Goal: Find specific page/section: Find specific page/section

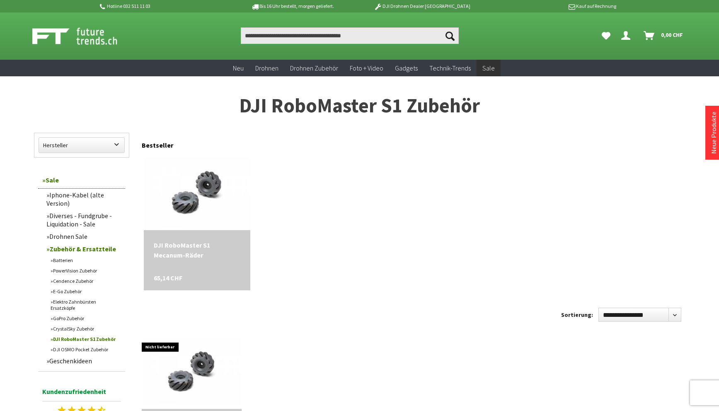
drag, startPoint x: 238, startPoint y: 108, endPoint x: 488, endPoint y: 107, distance: 249.2
click at [488, 107] on h1 "DJI RoboMaster S1 Zubehör" at bounding box center [360, 105] width 652 height 21
copy h1 "DJI RoboMaster S1 Zubehör"
